Goal: Transaction & Acquisition: Book appointment/travel/reservation

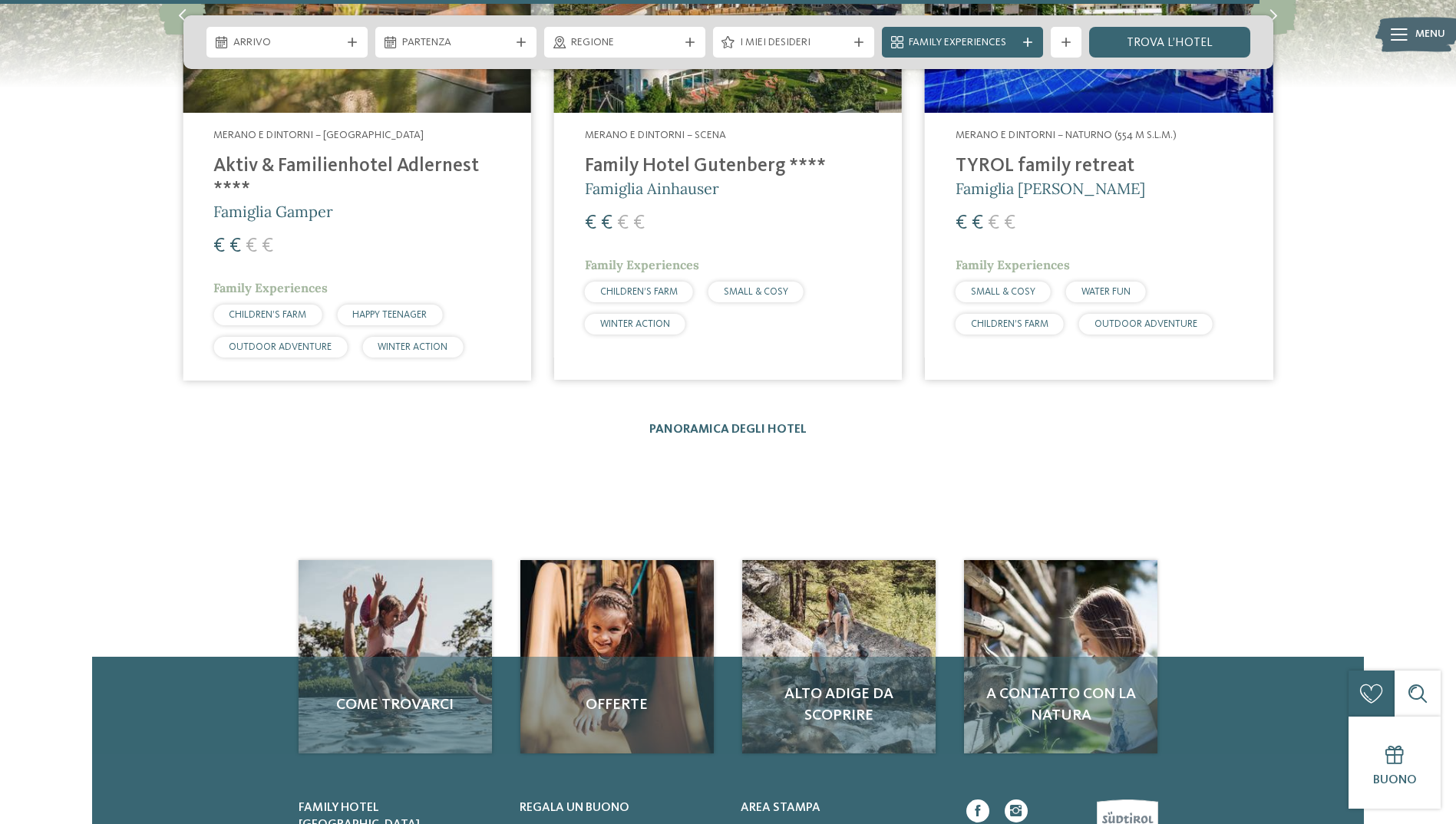
scroll to position [2609, 0]
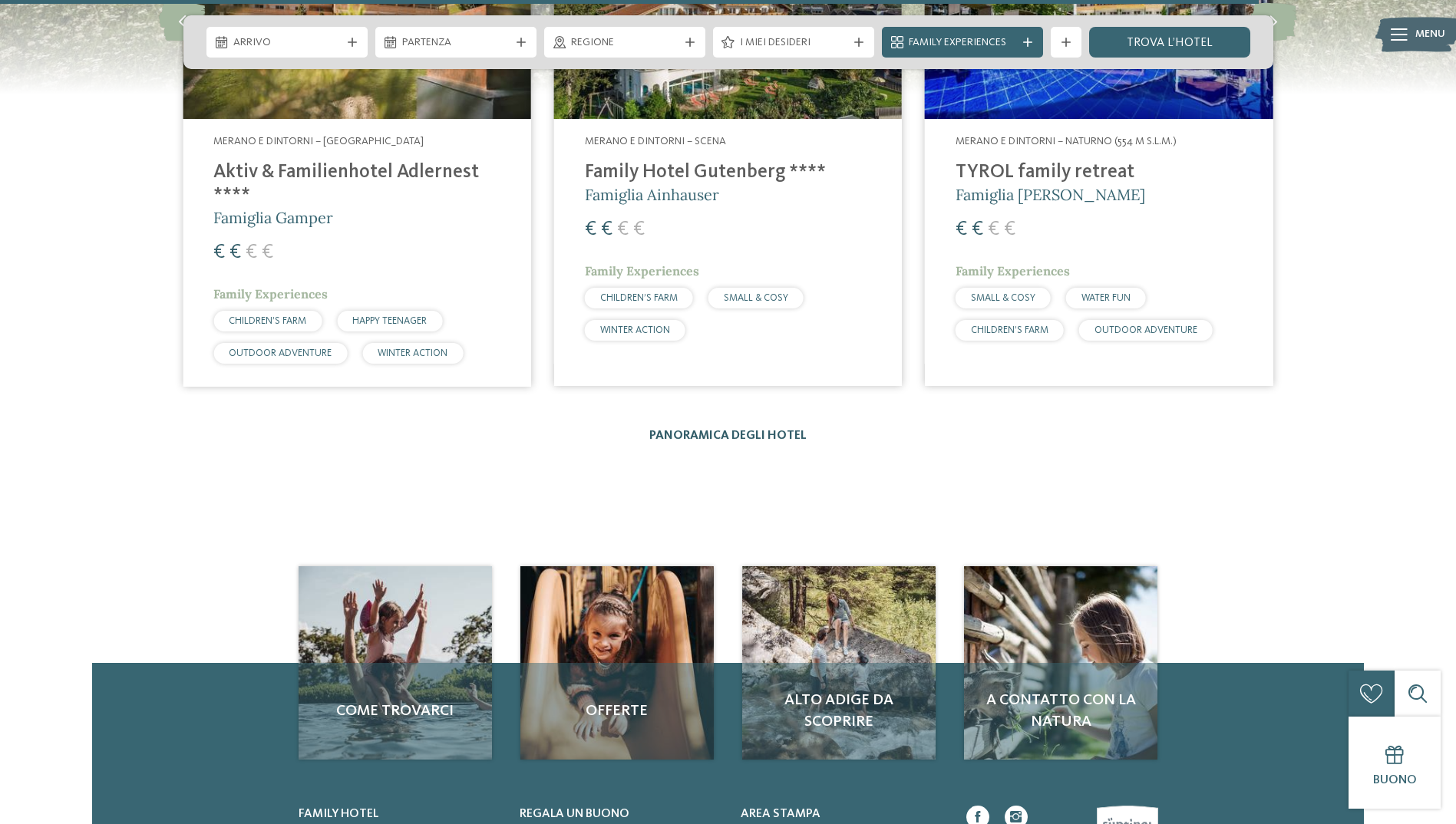
click at [720, 430] on link "Panoramica degli hotel" at bounding box center [727, 436] width 157 height 12
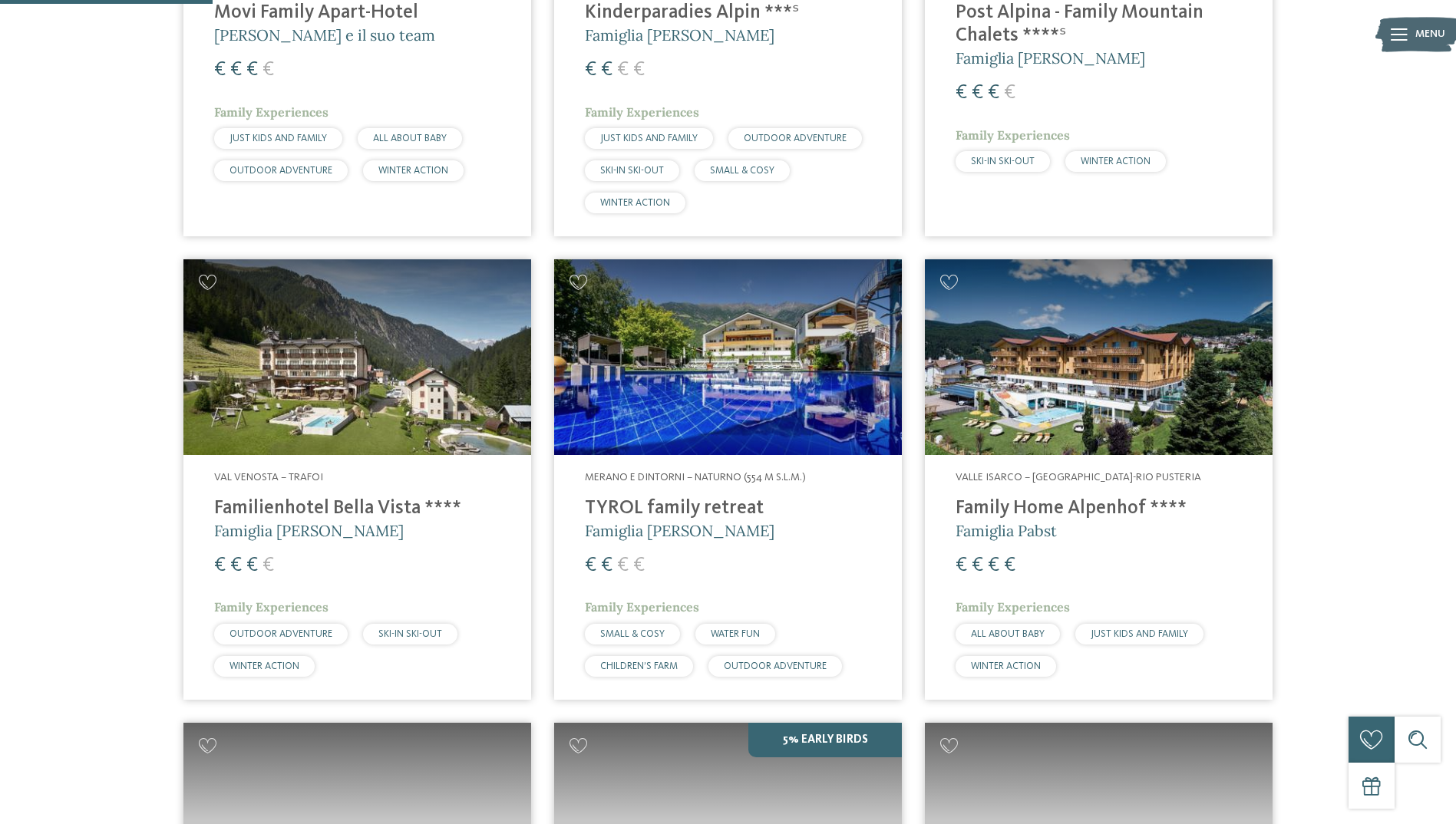
scroll to position [768, 0]
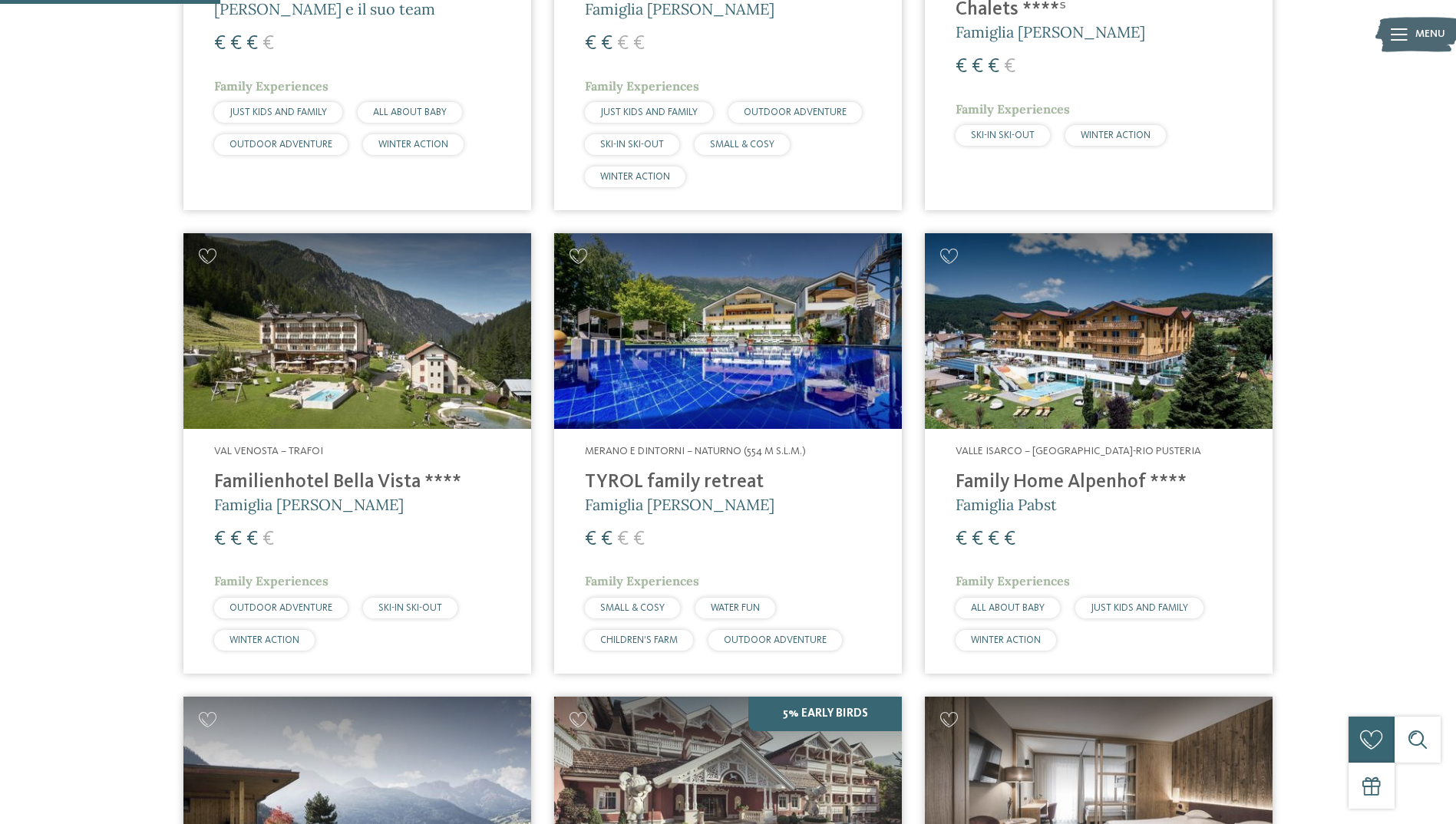
click at [1033, 371] on img at bounding box center [1099, 331] width 348 height 196
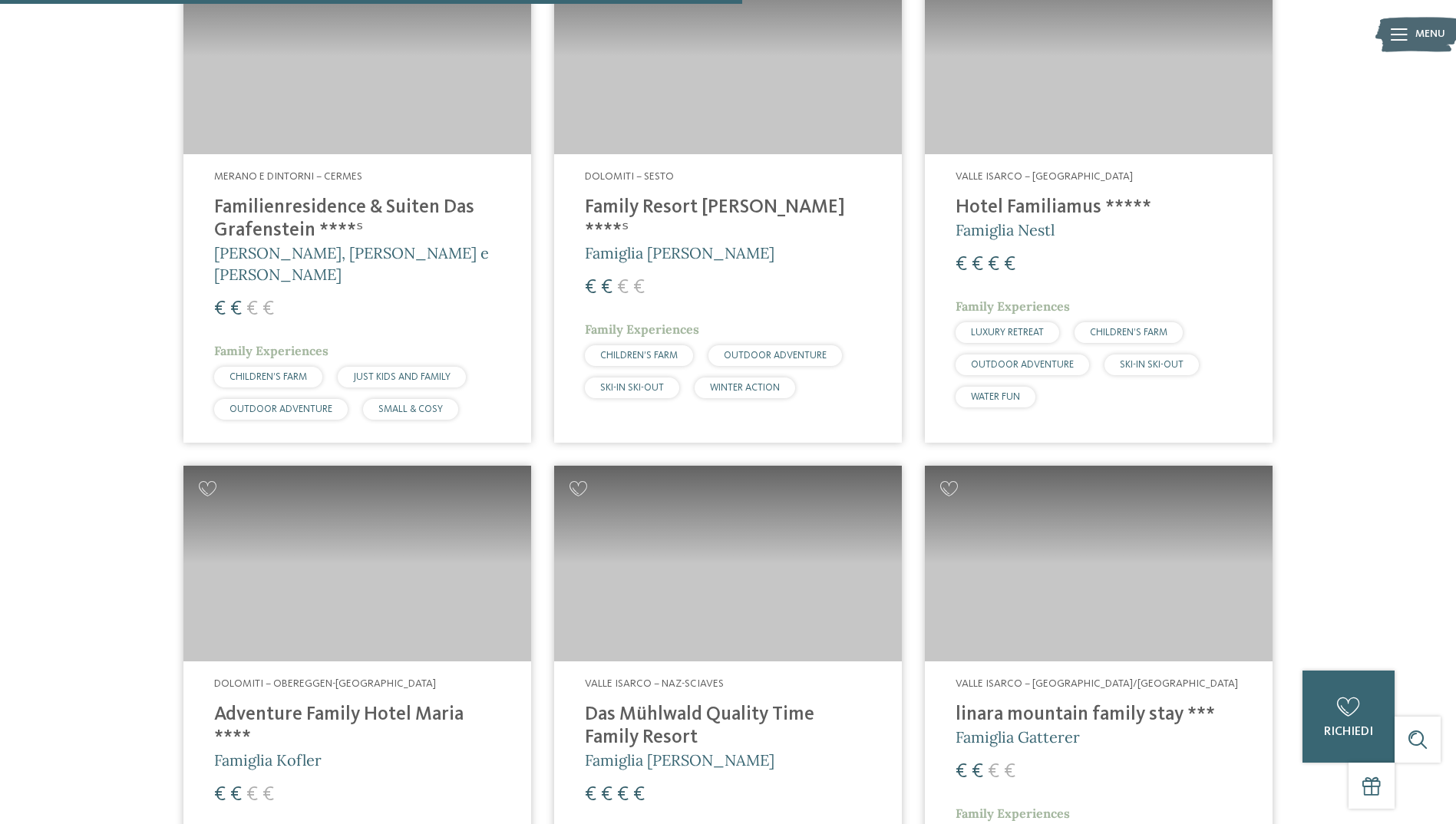
scroll to position [2763, 0]
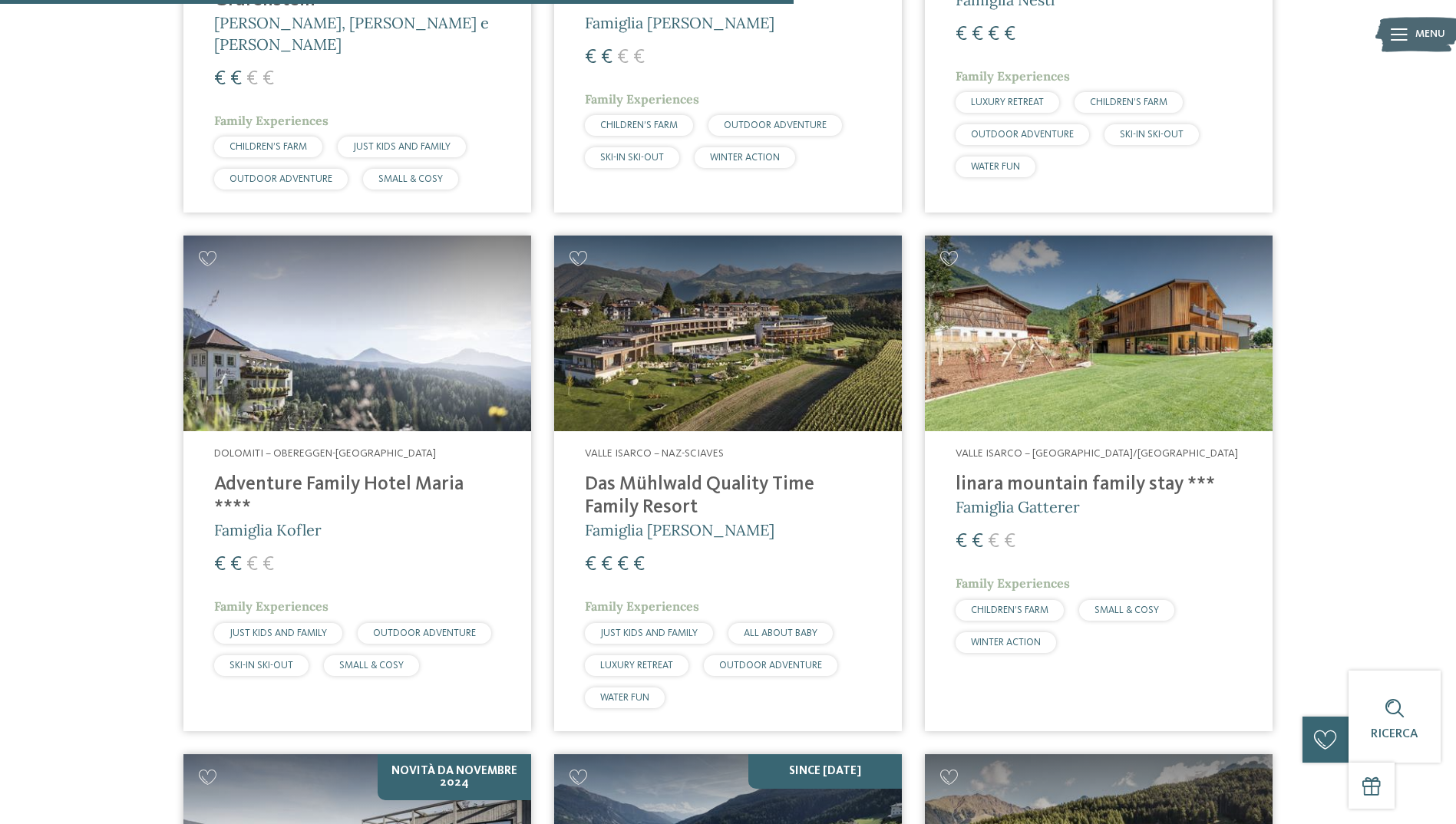
click at [1028, 383] on img at bounding box center [1099, 333] width 348 height 196
click at [1056, 336] on img at bounding box center [1099, 333] width 348 height 196
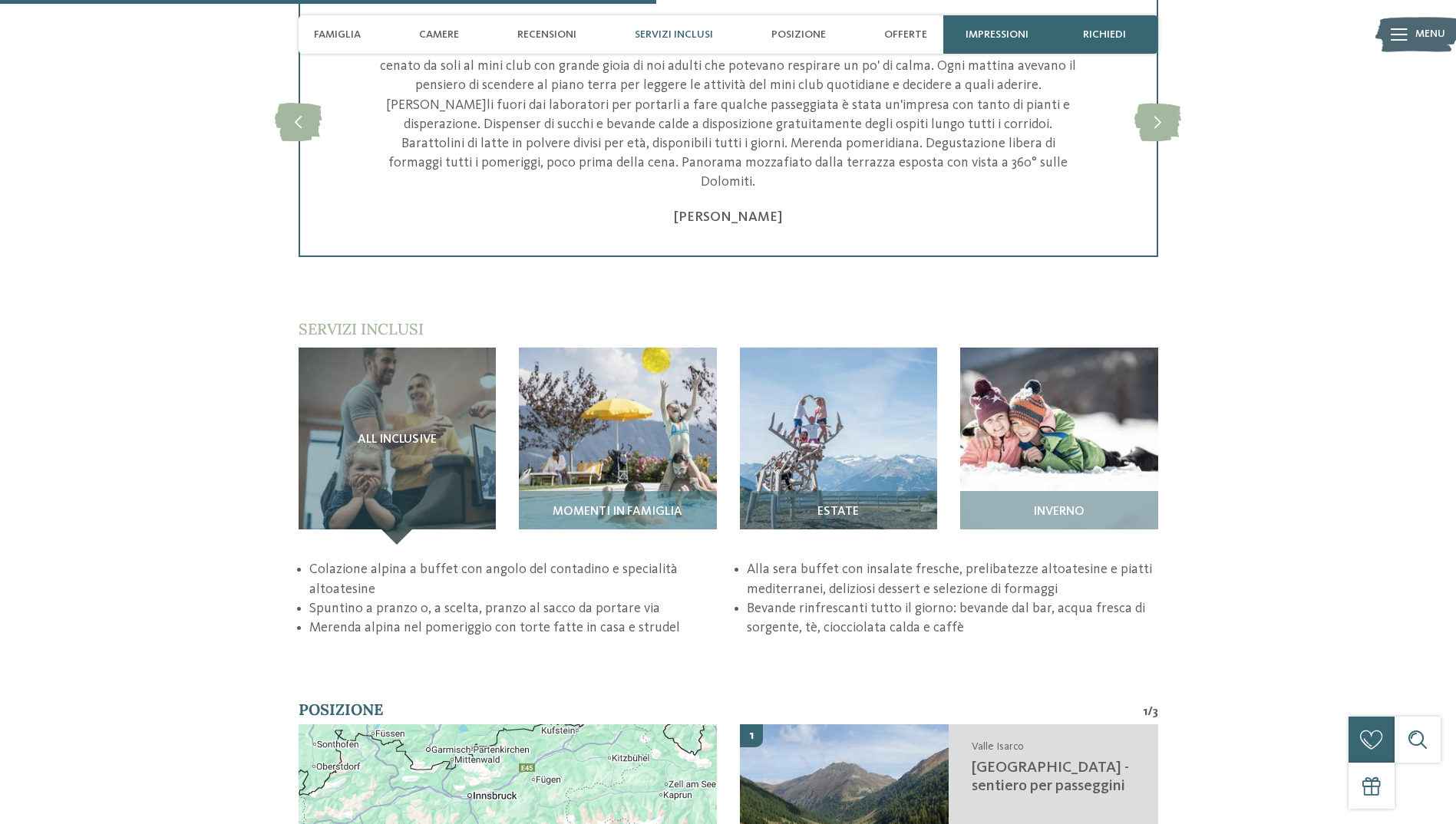
scroll to position [2302, 0]
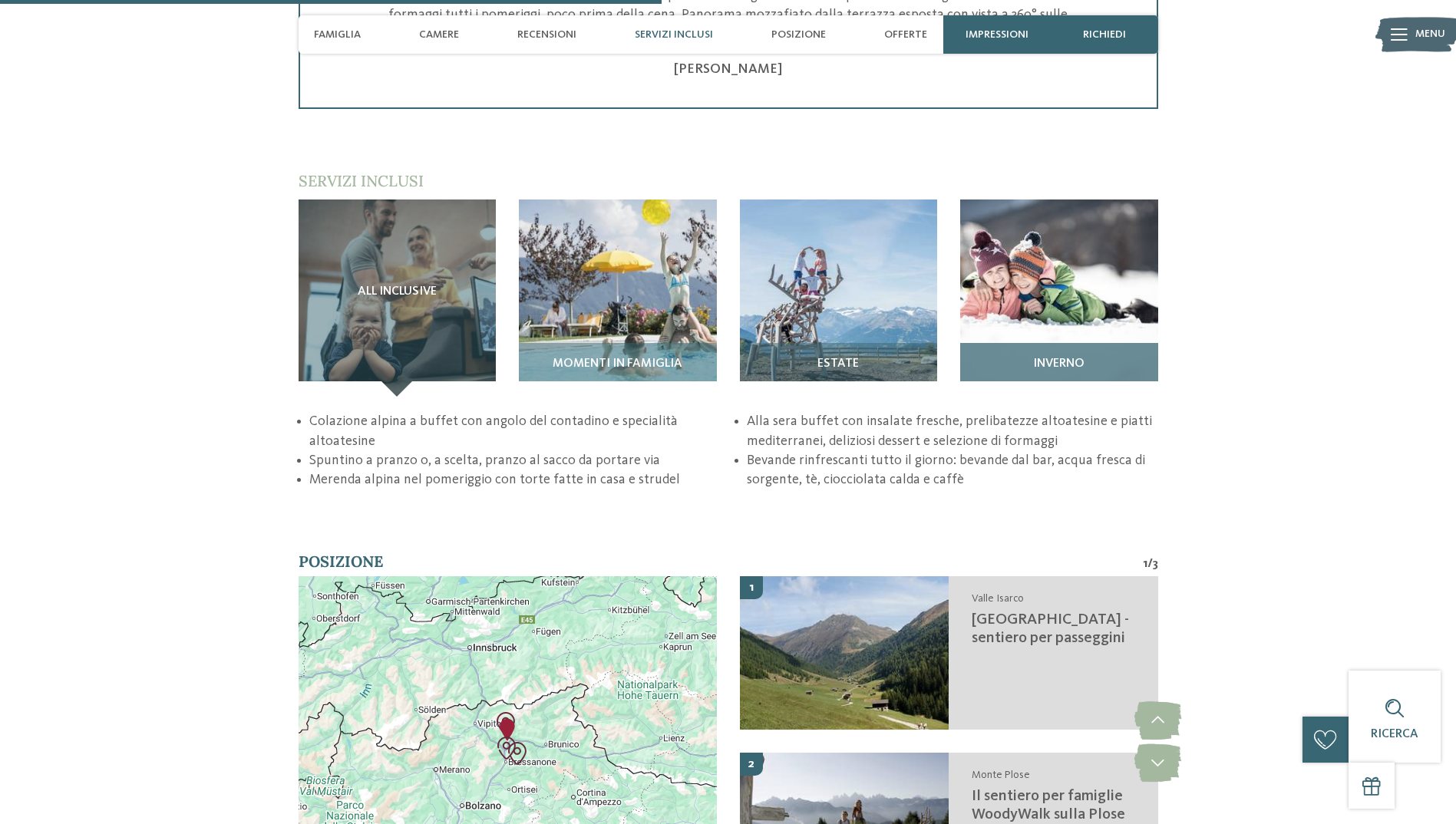
click at [1064, 288] on img at bounding box center [1059, 298] width 198 height 198
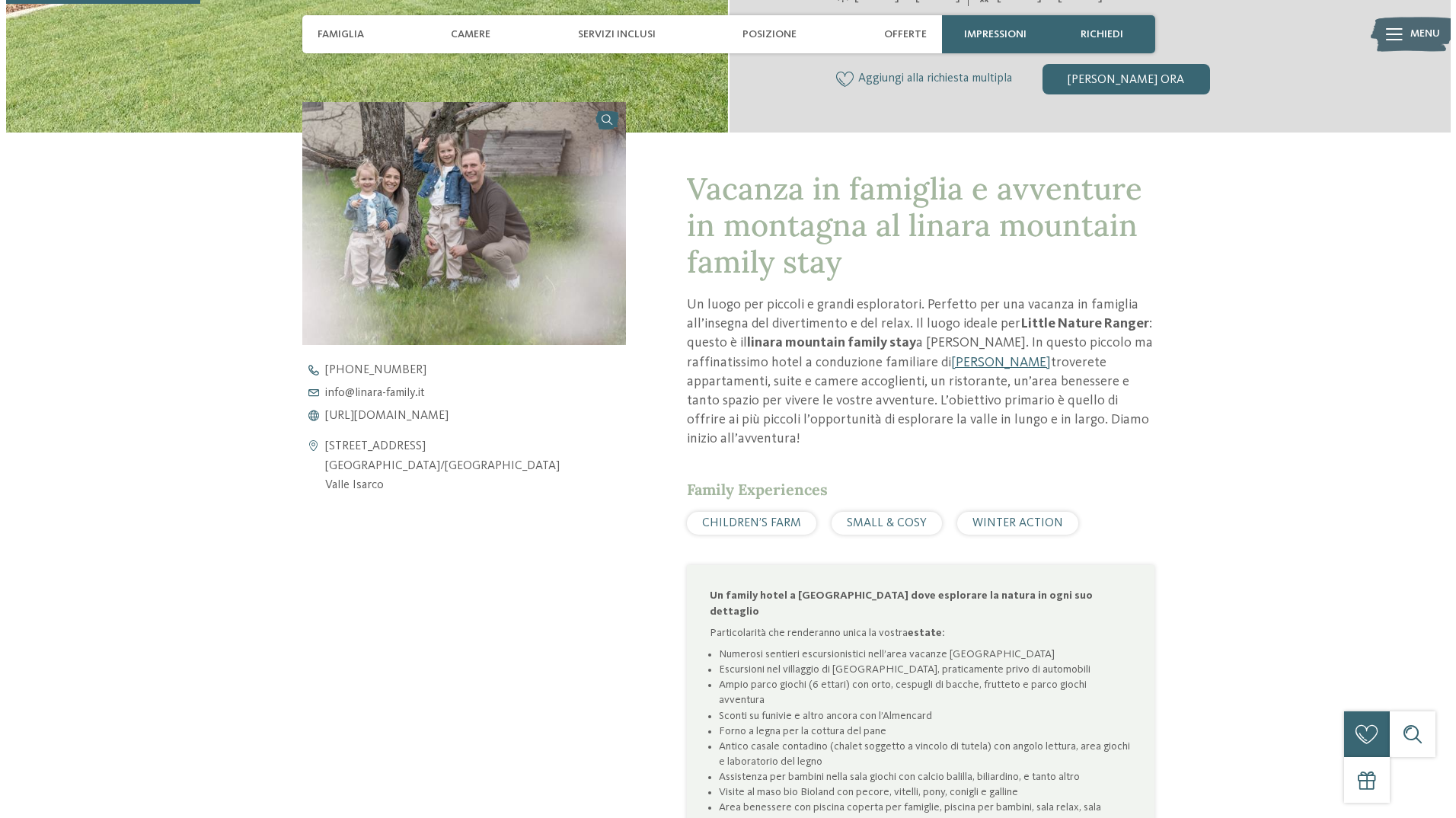
scroll to position [685, 0]
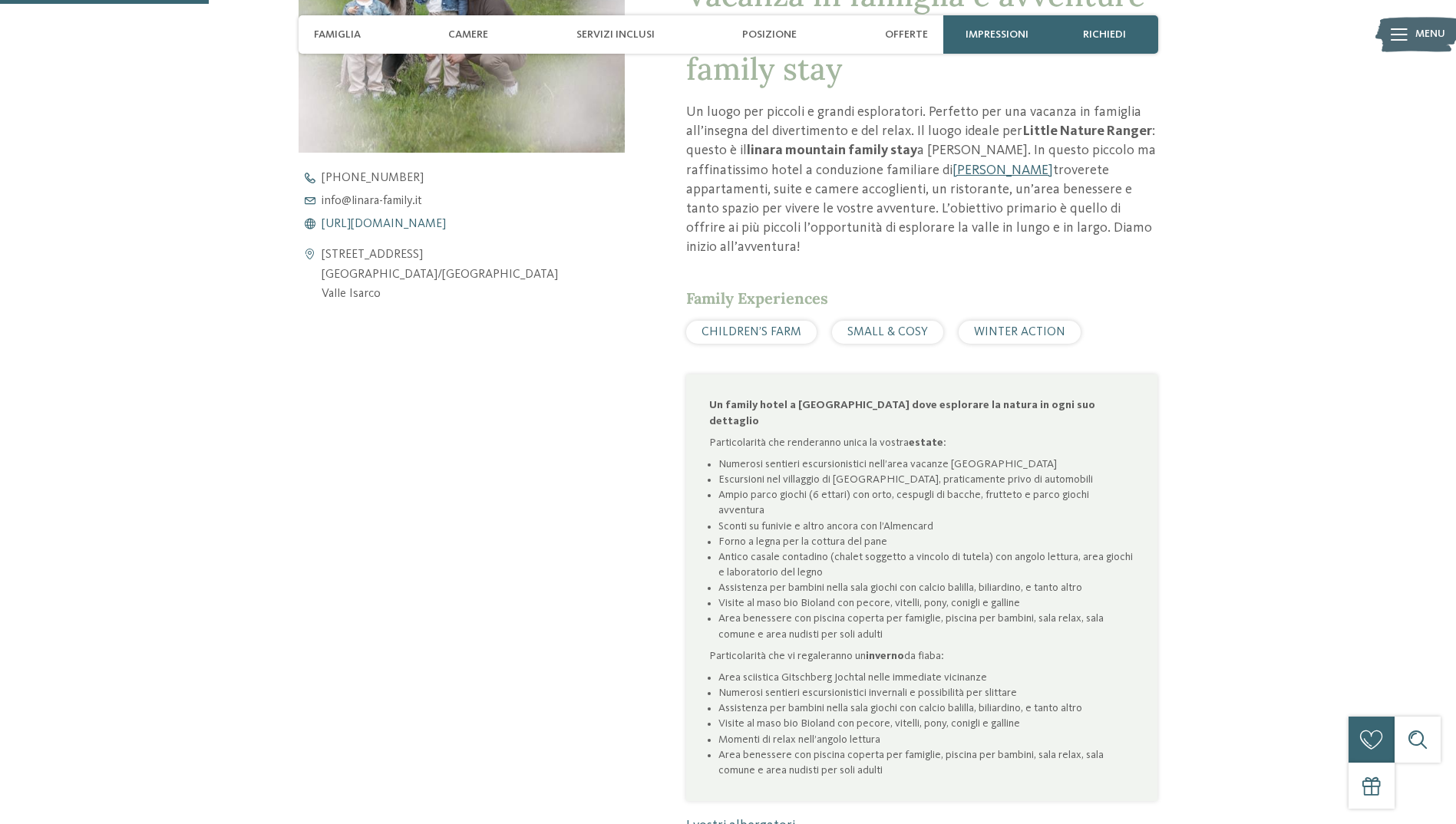
click at [422, 230] on span "[URL][DOMAIN_NAME]" at bounding box center [384, 224] width 124 height 12
